Goal: Task Accomplishment & Management: Use online tool/utility

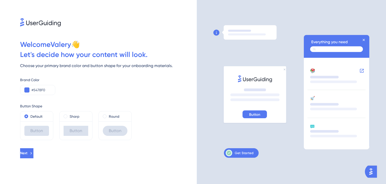
click at [13, 116] on div "Welcome Valery 👋 Let ' s decide how your content will look. Choose your primary…" at bounding box center [98, 92] width 197 height 184
click at [111, 94] on div "Brand Color #5478F0" at bounding box center [108, 86] width 177 height 18
click at [248, 155] on icon at bounding box center [240, 152] width 28 height 7
click at [33, 151] on icon at bounding box center [31, 153] width 5 height 5
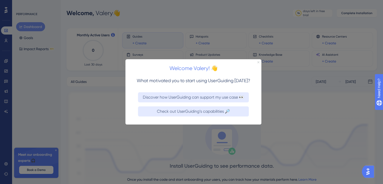
click at [258, 63] on icon "Close Preview" at bounding box center [258, 62] width 2 height 2
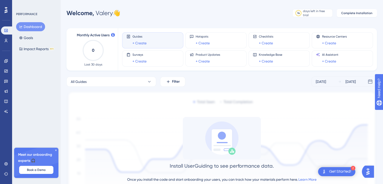
click at [151, 41] on div "Guides + Create" at bounding box center [152, 40] width 53 height 12
click at [151, 38] on div "Guides + Create" at bounding box center [152, 40] width 53 height 12
click at [56, 150] on icon at bounding box center [55, 149] width 3 height 3
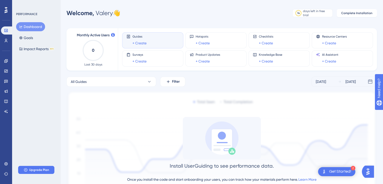
click at [136, 39] on div "Guides + Create" at bounding box center [139, 40] width 14 height 12
click at [140, 44] on link "+ Create" at bounding box center [139, 43] width 14 height 6
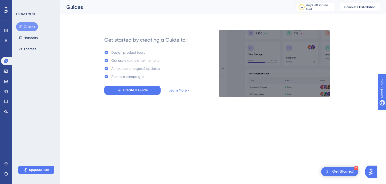
click at [267, 80] on img at bounding box center [274, 63] width 111 height 67
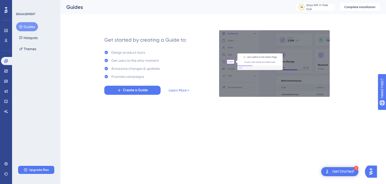
click at [260, 72] on img at bounding box center [274, 63] width 111 height 67
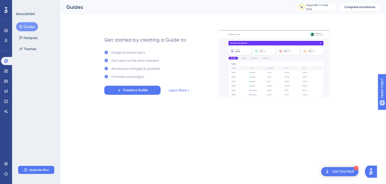
click at [250, 77] on img at bounding box center [274, 63] width 111 height 67
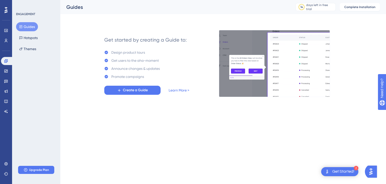
click at [250, 77] on img at bounding box center [274, 63] width 111 height 67
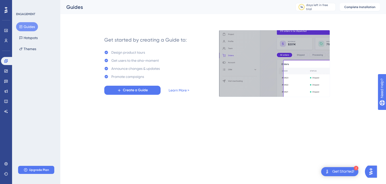
click at [250, 77] on img at bounding box center [274, 63] width 111 height 67
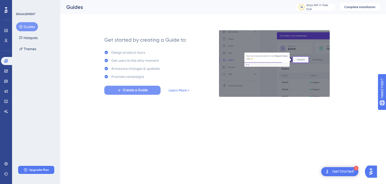
click at [142, 93] on span "Create a Guide" at bounding box center [135, 90] width 25 height 6
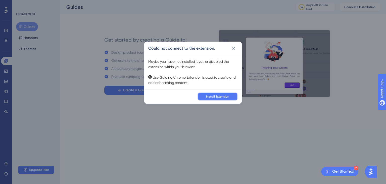
click at [208, 95] on span "Install Extension" at bounding box center [217, 96] width 23 height 4
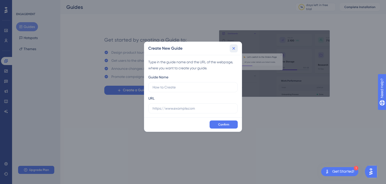
click at [236, 49] on icon at bounding box center [233, 48] width 5 height 5
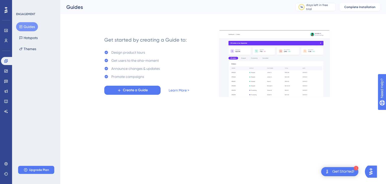
click at [6, 10] on icon at bounding box center [6, 10] width 3 height 6
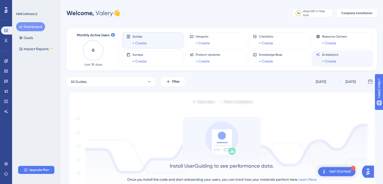
click at [329, 56] on span "AI Assistant" at bounding box center [330, 55] width 16 height 4
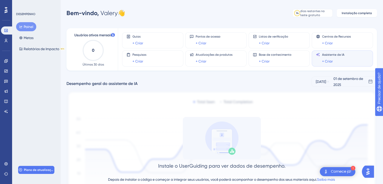
click at [206, 17] on div "Bem-vindo, Valery 👋 14 dias restantes no teste gratuito Clique para ver as opçõ…" at bounding box center [221, 13] width 310 height 10
click at [139, 42] on font "+ Criar" at bounding box center [137, 43] width 11 height 4
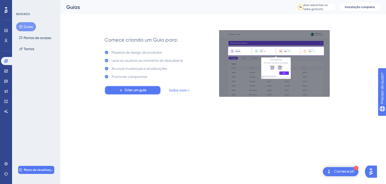
click at [148, 92] on button "Criar um guia" at bounding box center [133, 90] width 56 height 9
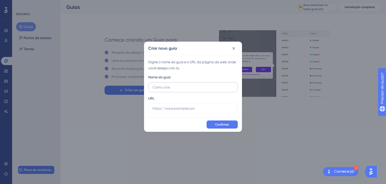
click at [169, 87] on input "text" at bounding box center [193, 87] width 81 height 6
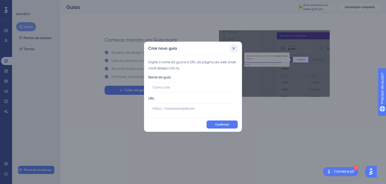
click at [231, 47] on button at bounding box center [234, 48] width 8 height 8
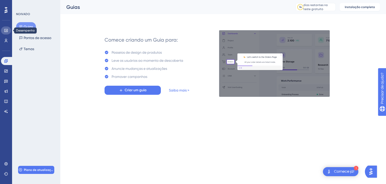
click at [3, 30] on link at bounding box center [6, 30] width 10 height 8
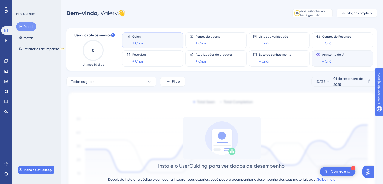
click at [335, 63] on div "+ Criar" at bounding box center [333, 61] width 22 height 6
